Goal: Information Seeking & Learning: Learn about a topic

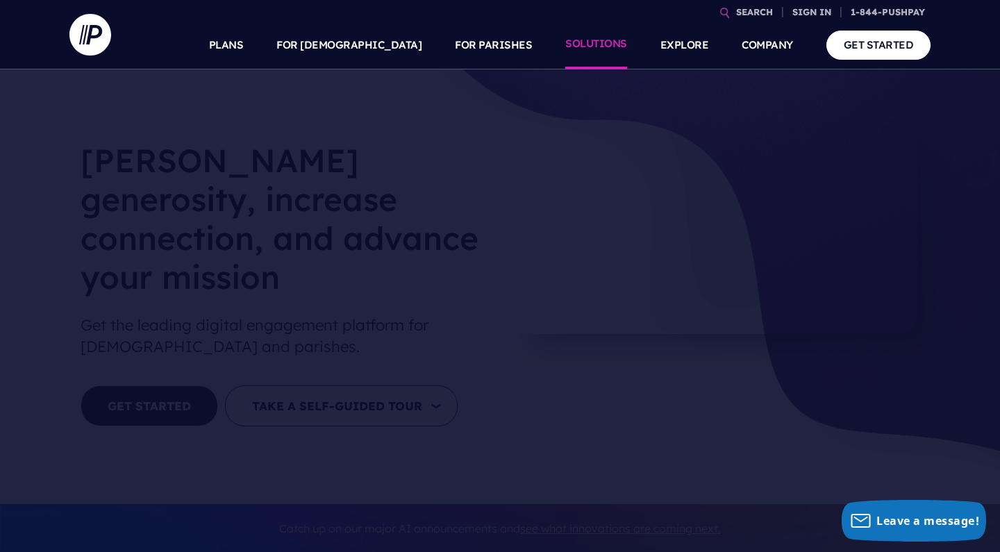
click at [595, 44] on link "SOLUTIONS" at bounding box center [596, 45] width 62 height 49
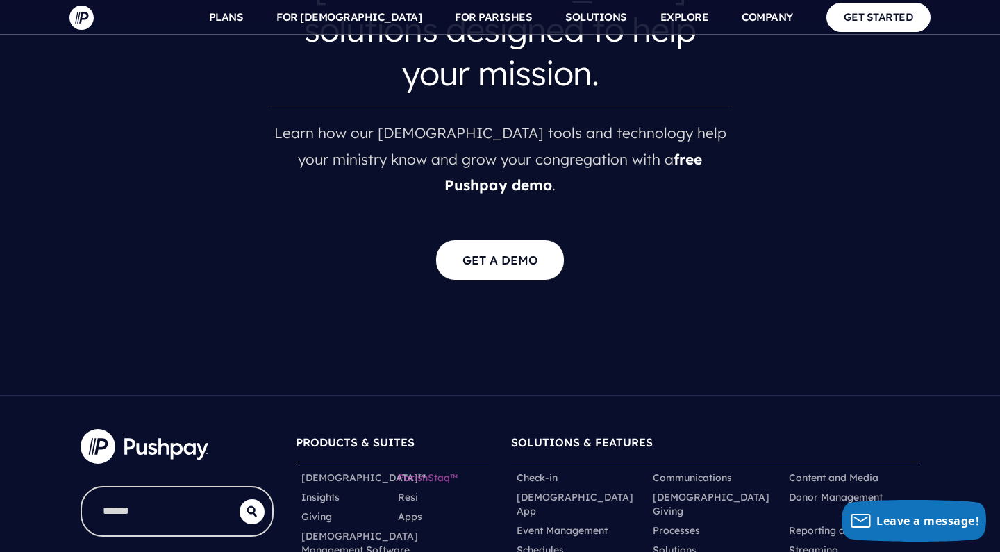
scroll to position [2746, 0]
click at [533, 472] on link "Check-in" at bounding box center [537, 479] width 41 height 14
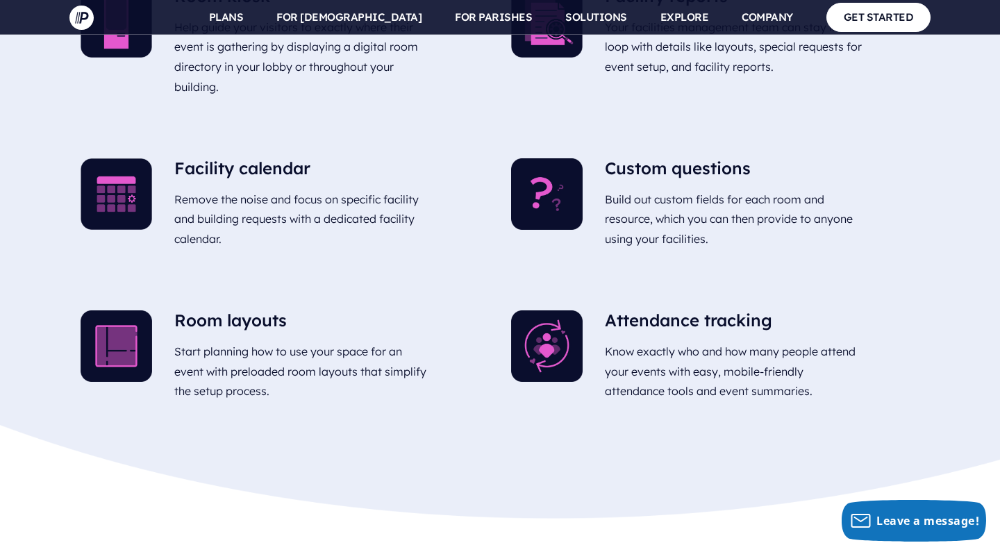
scroll to position [3330, 0]
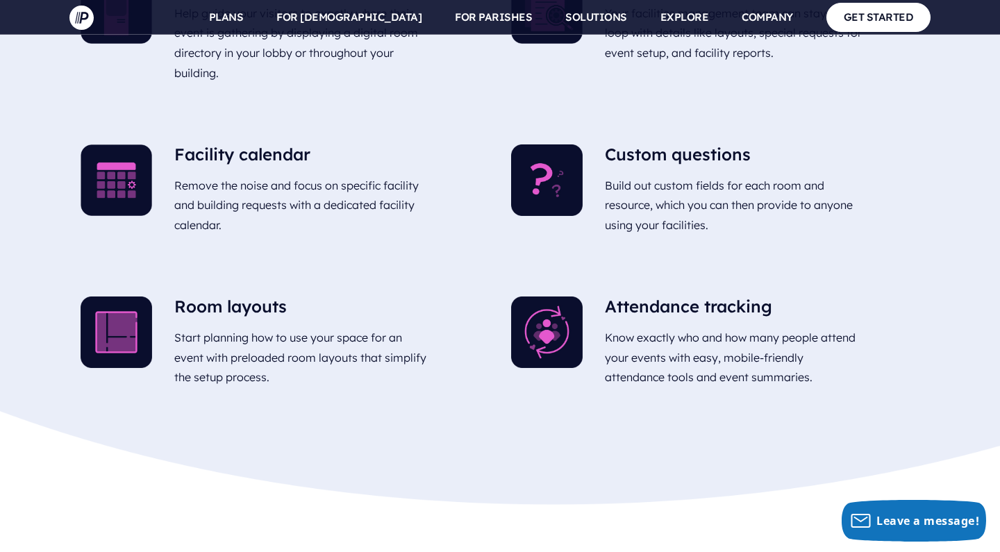
click at [636, 297] on h5 "Attendance tracking" at bounding box center [734, 310] width 259 height 26
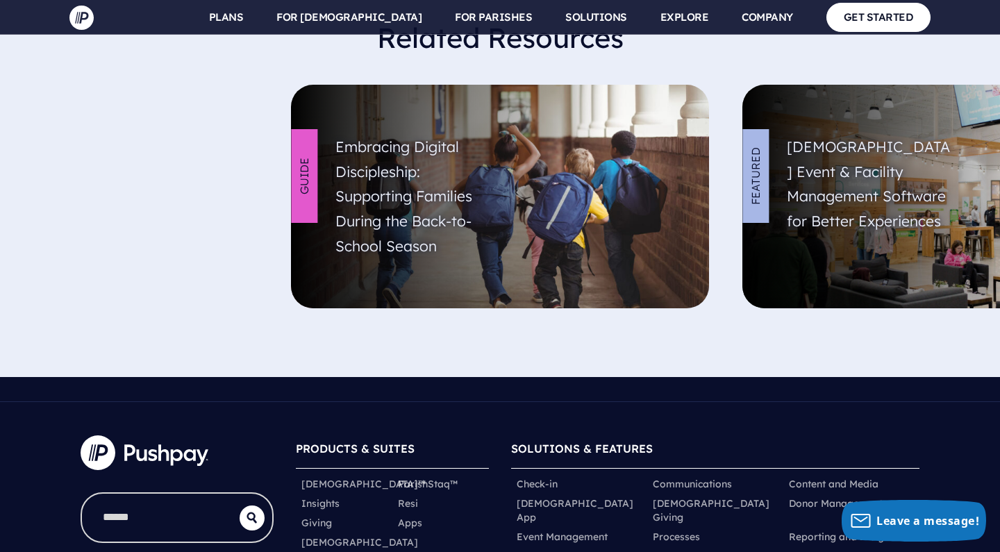
scroll to position [4999, 0]
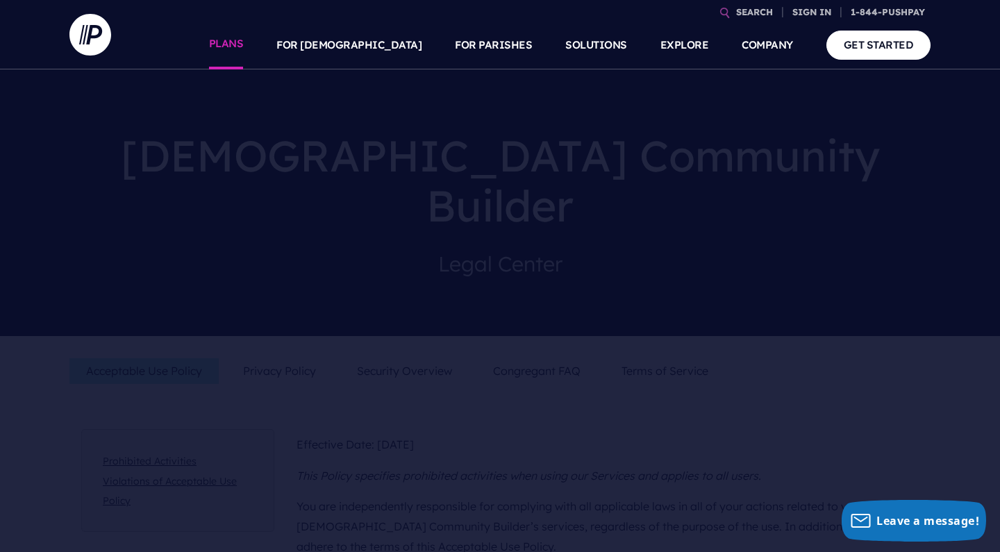
click at [244, 44] on link "PLANS" at bounding box center [226, 45] width 35 height 49
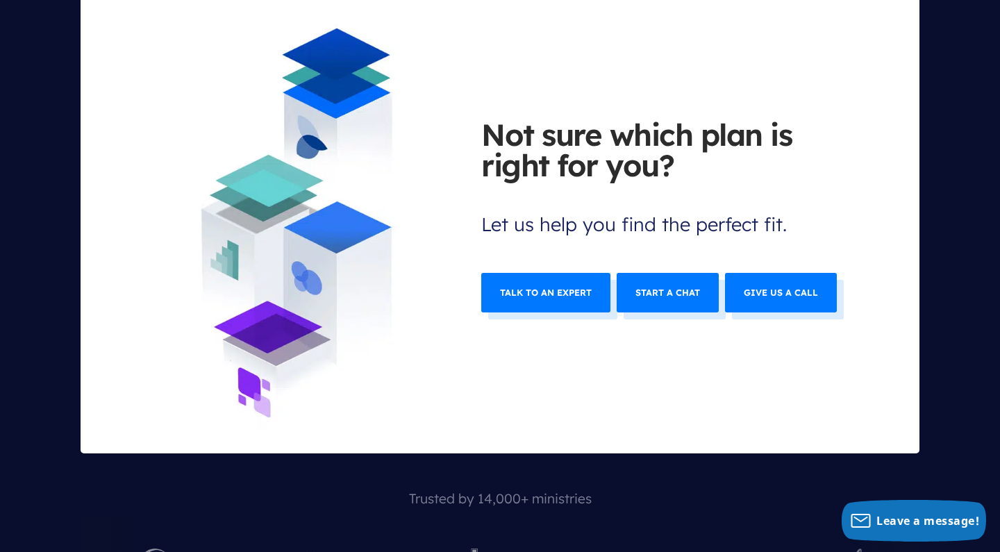
scroll to position [5586, 0]
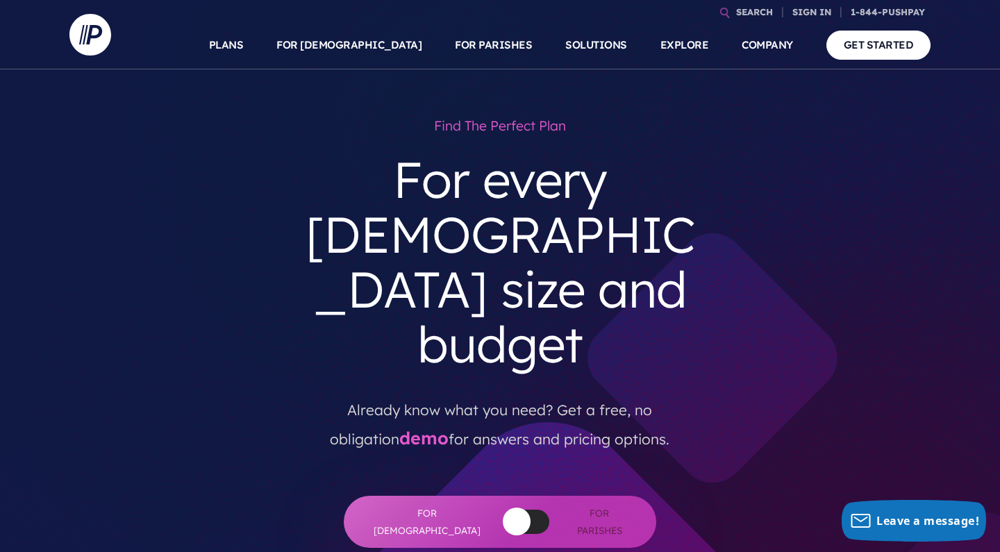
scroll to position [0, 0]
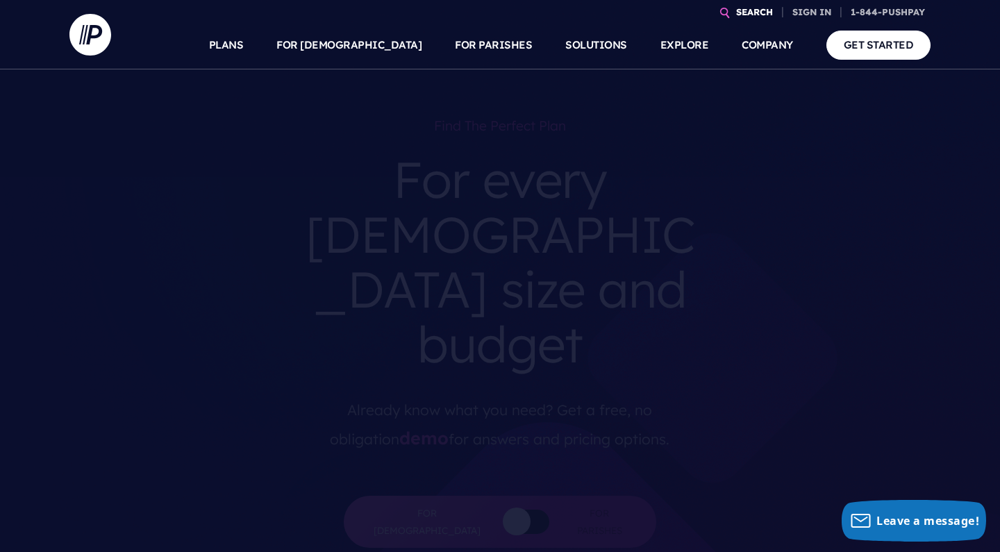
click at [754, 13] on link "SEARCH" at bounding box center [755, 12] width 48 height 24
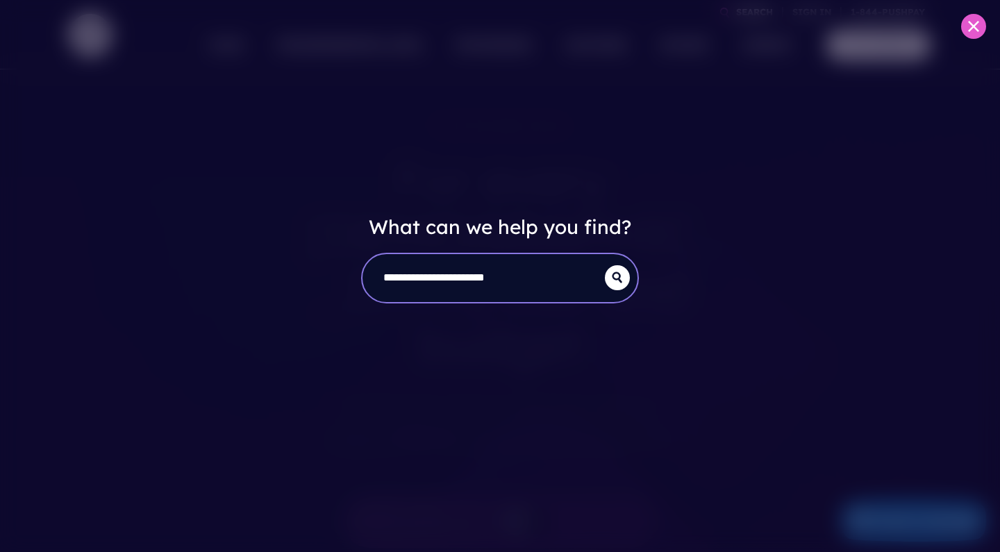
type input "**********"
click at [617, 277] on button "submit" at bounding box center [617, 277] width 25 height 25
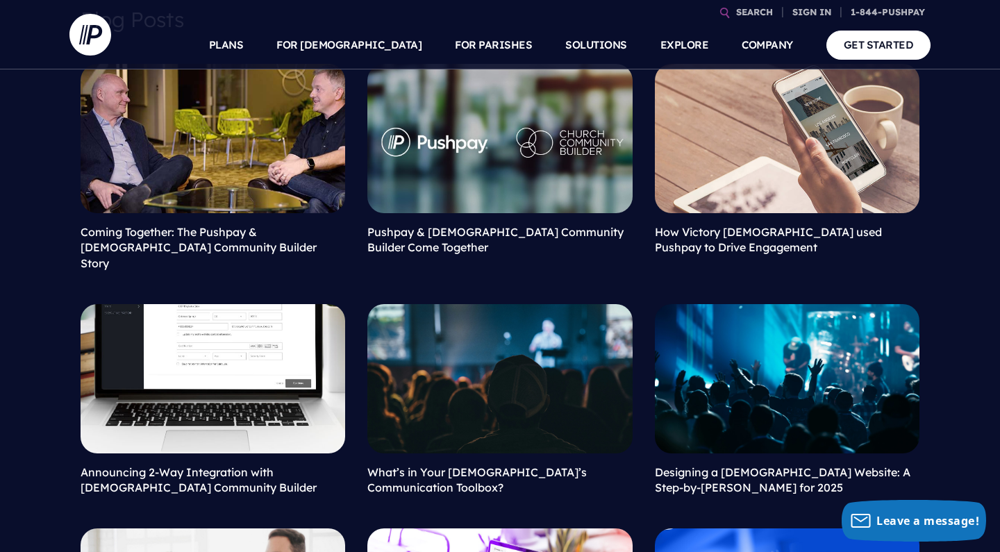
scroll to position [185, 0]
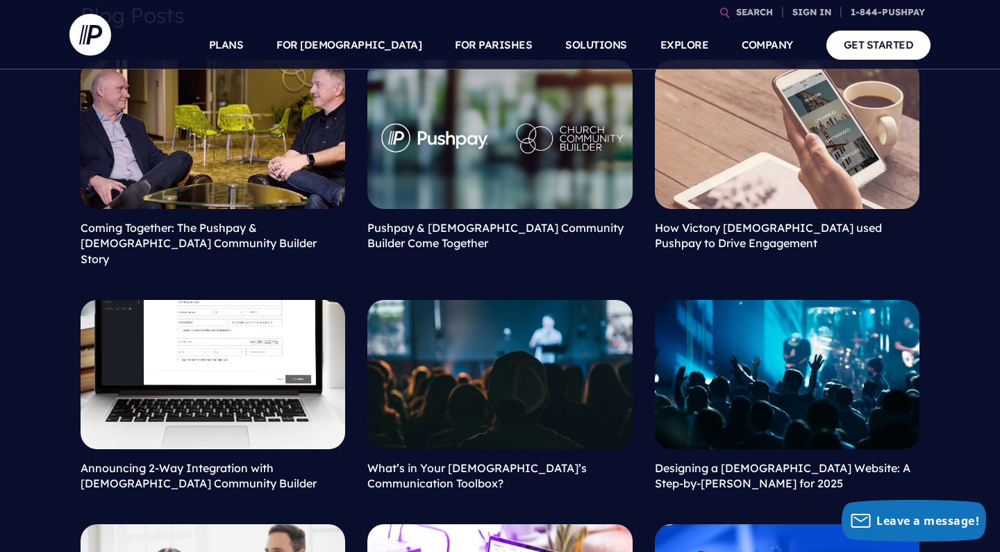
click at [481, 204] on link at bounding box center [499, 134] width 265 height 149
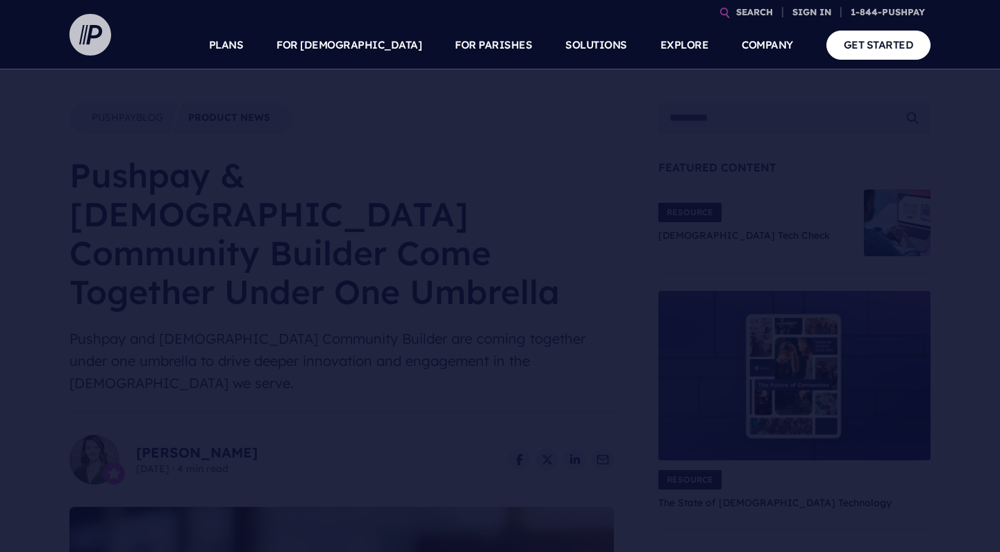
click at [88, 31] on img at bounding box center [90, 35] width 42 height 42
